Goal: Task Accomplishment & Management: Use online tool/utility

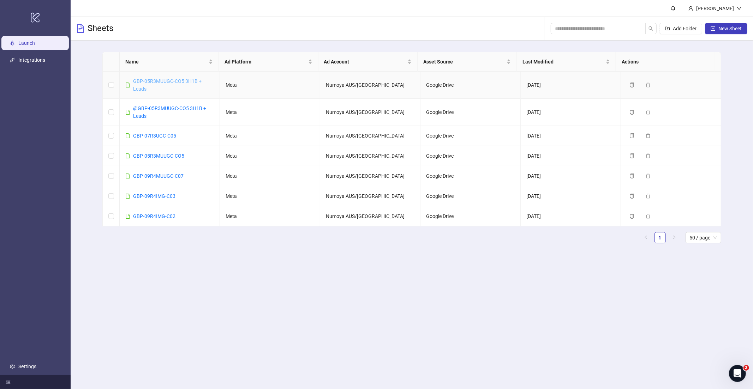
click at [185, 79] on link "GBP-05R3MUUGC-CO5 3H1B + Leads" at bounding box center [167, 84] width 68 height 13
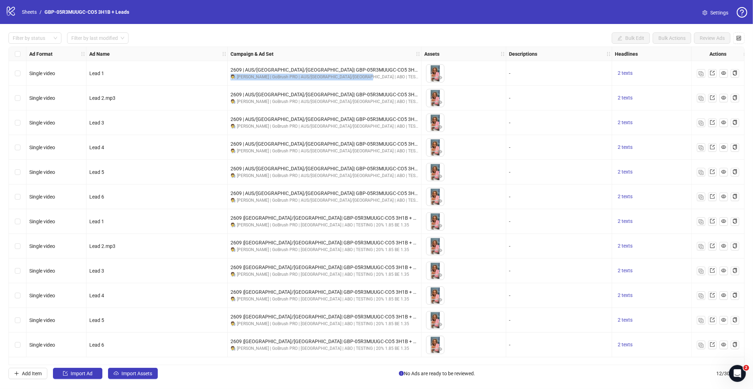
drag, startPoint x: 361, startPoint y: 76, endPoint x: 230, endPoint y: 78, distance: 130.9
click at [230, 78] on div "2609 | AUS/[GEOGRAPHIC_DATA]/[GEOGRAPHIC_DATA]| GBP-05R3MUUGC-CO5 3H1B + Leads …" at bounding box center [325, 73] width 194 height 25
copy div "🧑‍🔬 [PERSON_NAME] | GoBrush PRO | AUS/[GEOGRAPHIC_DATA]/[GEOGRAPHIC_DATA] | ABO…"
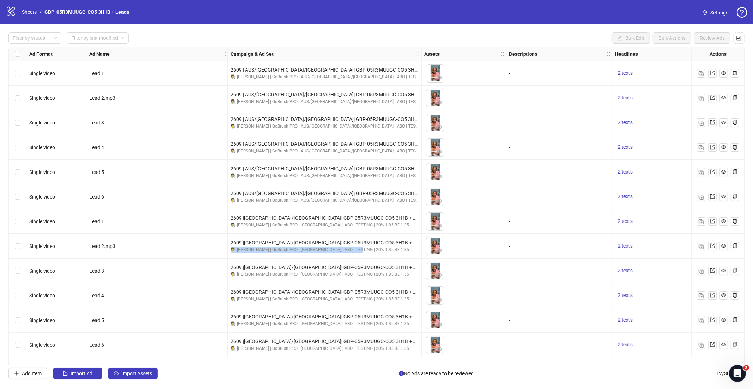
drag, startPoint x: 356, startPoint y: 248, endPoint x: 229, endPoint y: 250, distance: 127.0
click at [229, 250] on div "2609 |[GEOGRAPHIC_DATA]/[GEOGRAPHIC_DATA]| GBP-05R3MUUGC-CO5 3H1B + Leads 🧑‍🔬 […" at bounding box center [325, 246] width 194 height 25
copy div "🧑‍🔬 [PERSON_NAME] | GoBrush PRO | [GEOGRAPHIC_DATA] | ABO | TESTING | 20% 1.85 …"
click at [25, 15] on link "Sheets" at bounding box center [29, 12] width 18 height 8
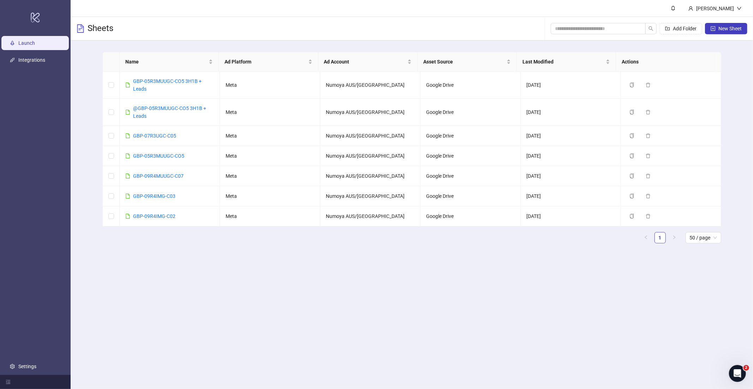
click at [27, 13] on div "logo/logo-mobile" at bounding box center [35, 17] width 68 height 32
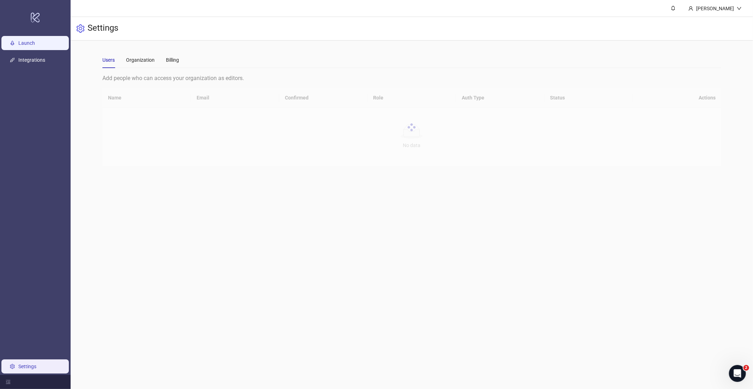
click at [35, 46] on link "Launch" at bounding box center [26, 43] width 17 height 6
